Goal: Task Accomplishment & Management: Complete application form

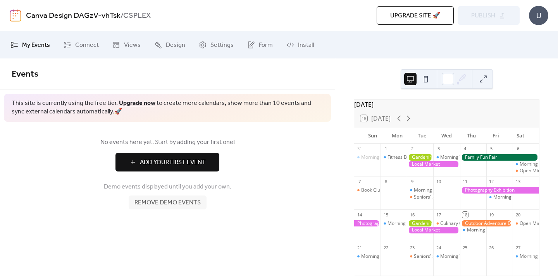
click at [190, 161] on span "Add Your First Event" at bounding box center [173, 162] width 66 height 9
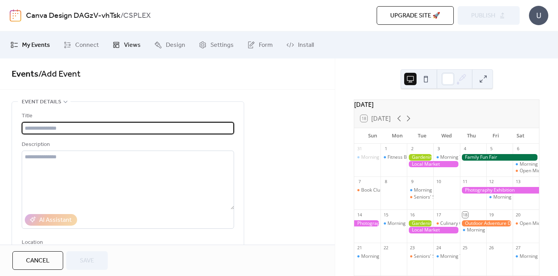
click at [130, 45] on span "Views" at bounding box center [132, 45] width 17 height 9
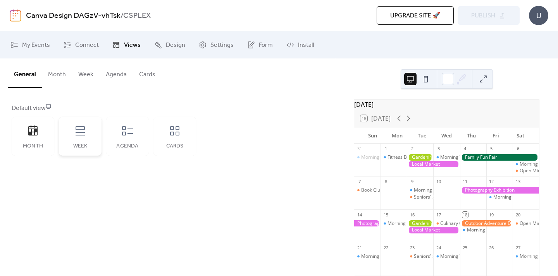
click at [82, 135] on icon at bounding box center [80, 130] width 9 height 9
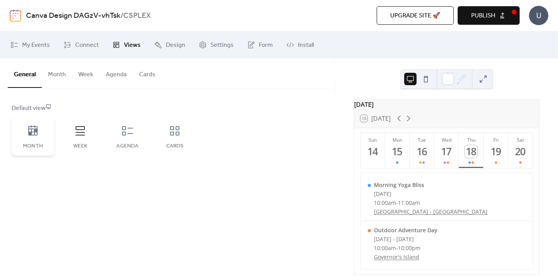
click at [32, 136] on icon at bounding box center [33, 131] width 12 height 12
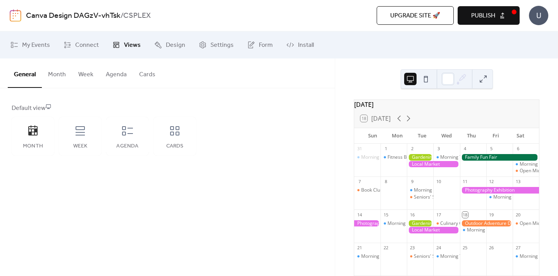
click at [397, 170] on div "Fitness Bootcamp" at bounding box center [394, 164] width 26 height 20
click at [400, 152] on div "1" at bounding box center [394, 149] width 26 height 10
click at [30, 47] on span "My Events" at bounding box center [36, 45] width 28 height 9
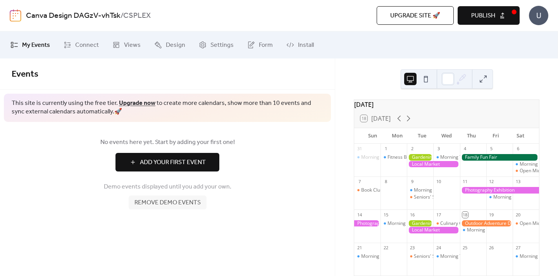
click at [164, 166] on span "Add Your First Event" at bounding box center [173, 162] width 66 height 9
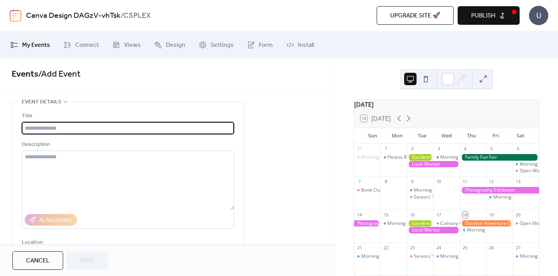
click at [101, 134] on input "text" at bounding box center [128, 128] width 212 height 12
